Goal: Transaction & Acquisition: Purchase product/service

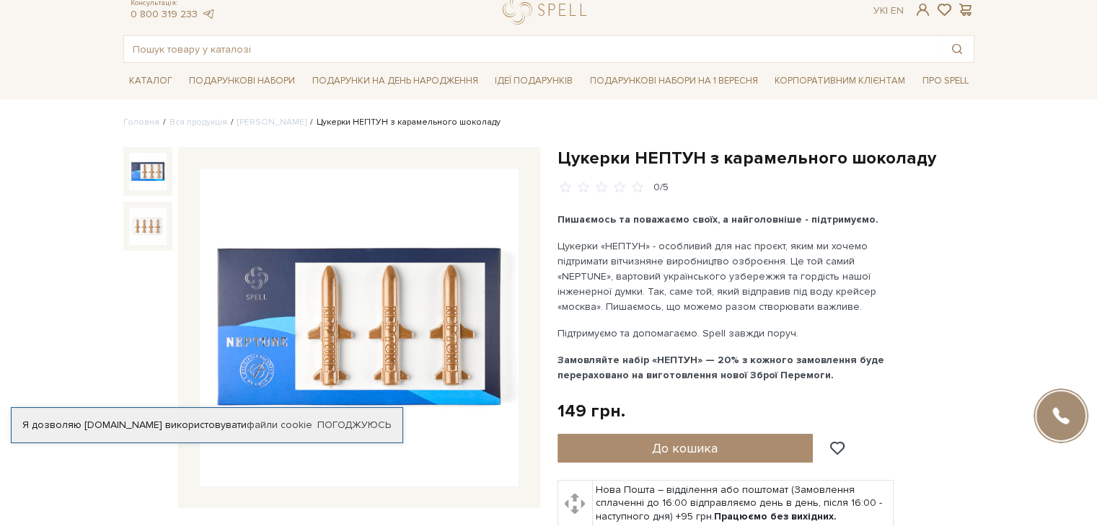
scroll to position [144, 0]
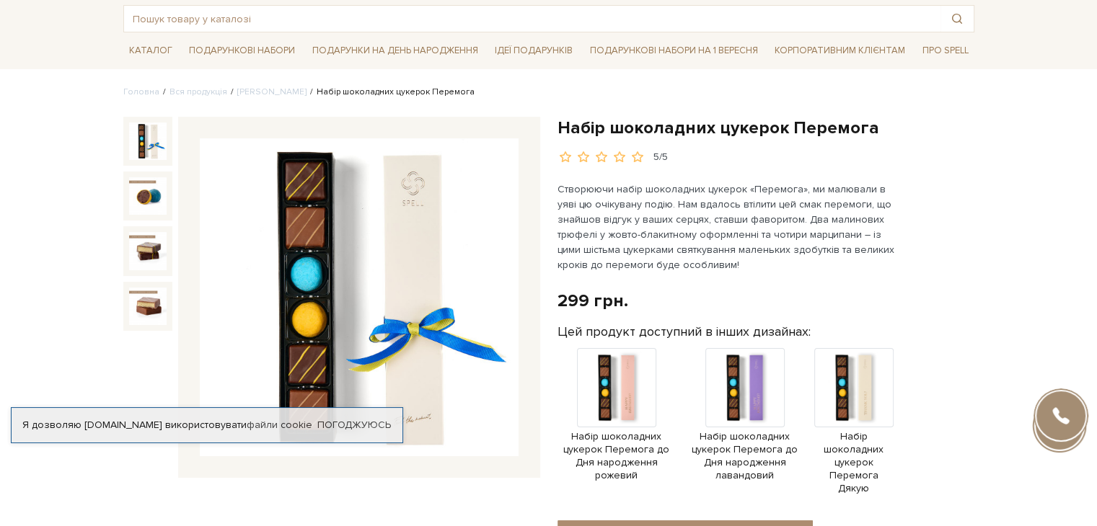
scroll to position [72, 0]
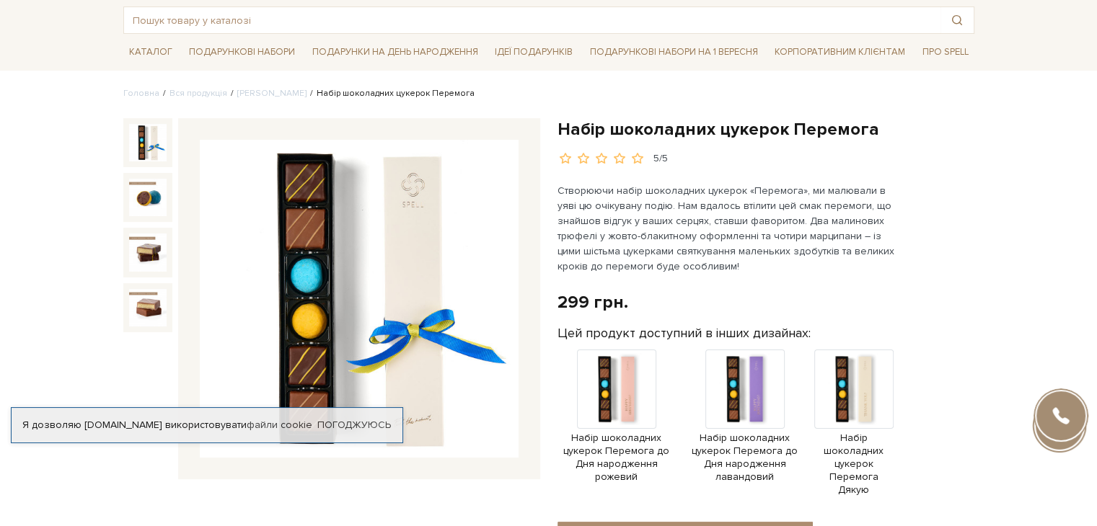
click at [663, 224] on p "Створюючи набір шоколадних цукерок «Перемога», ми малювали в уяві цю очікувану …" at bounding box center [726, 228] width 338 height 91
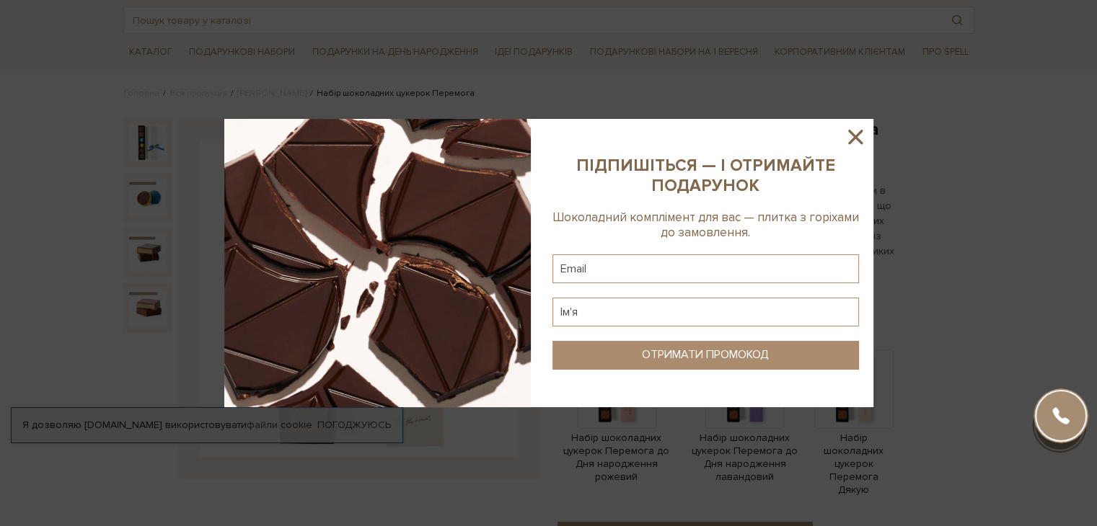
click at [854, 139] on icon at bounding box center [855, 137] width 14 height 14
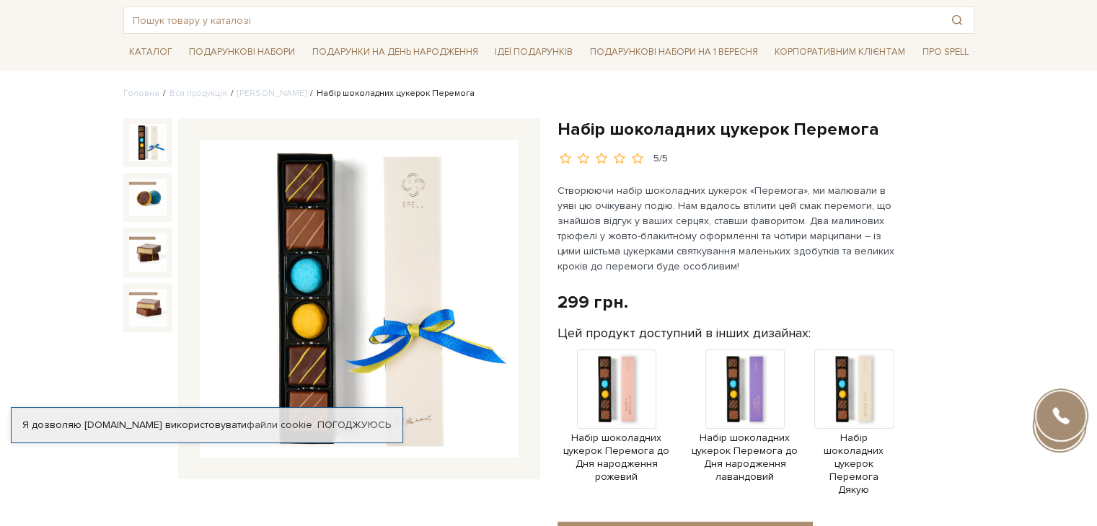
click at [647, 231] on p "Створюючи набір шоколадних цукерок «Перемога», ми малювали в уяві цю очікувану …" at bounding box center [726, 228] width 338 height 91
drag, startPoint x: 588, startPoint y: 306, endPoint x: 560, endPoint y: 304, distance: 28.2
click at [560, 304] on div "299 грн." at bounding box center [592, 302] width 71 height 22
click at [689, 204] on p "Створюючи набір шоколадних цукерок «Перемога», ми малювали в уяві цю очікувану …" at bounding box center [726, 228] width 338 height 91
